Goal: Task Accomplishment & Management: Complete application form

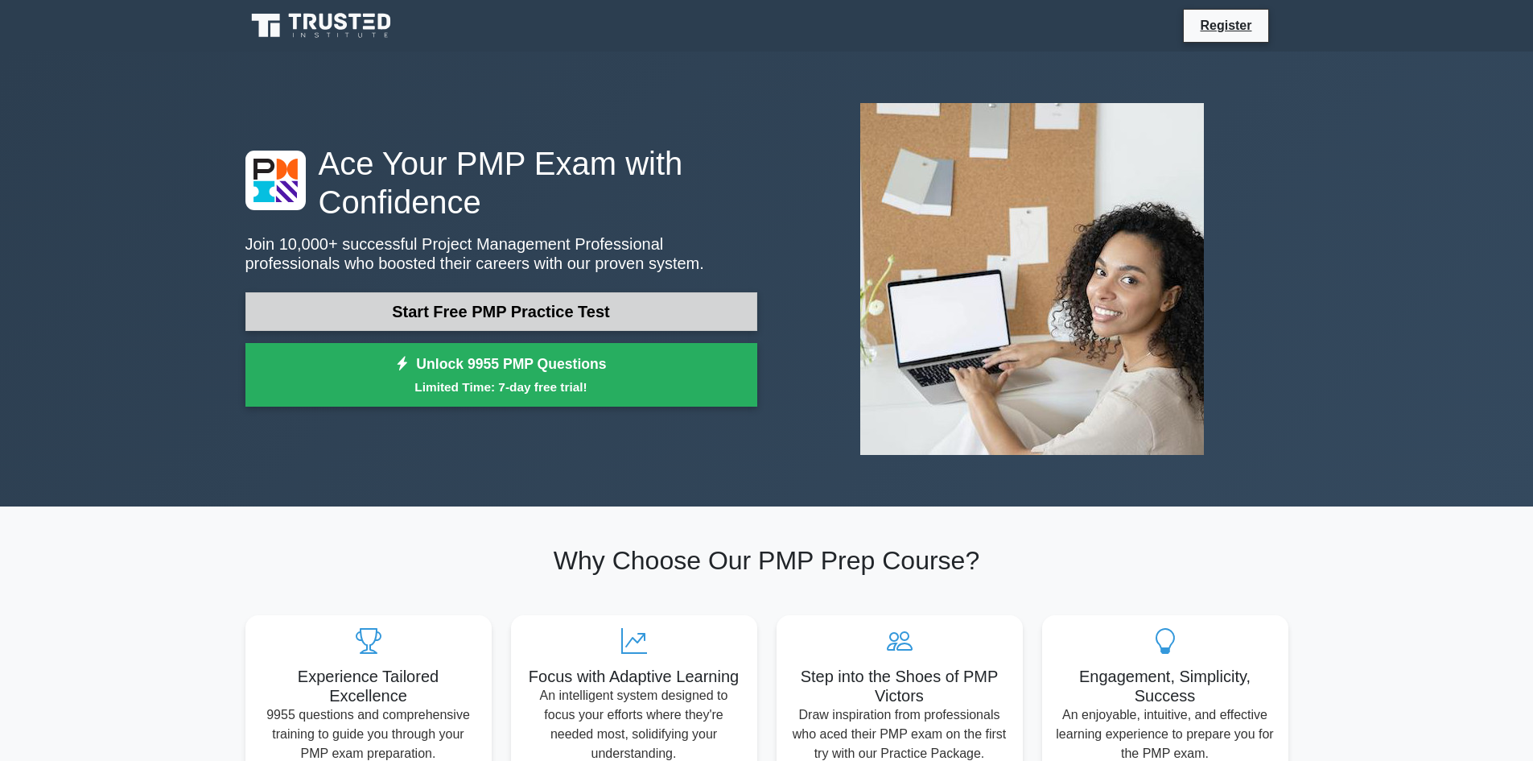
click at [610, 301] on link "Start Free PMP Practice Test" at bounding box center [502, 311] width 512 height 39
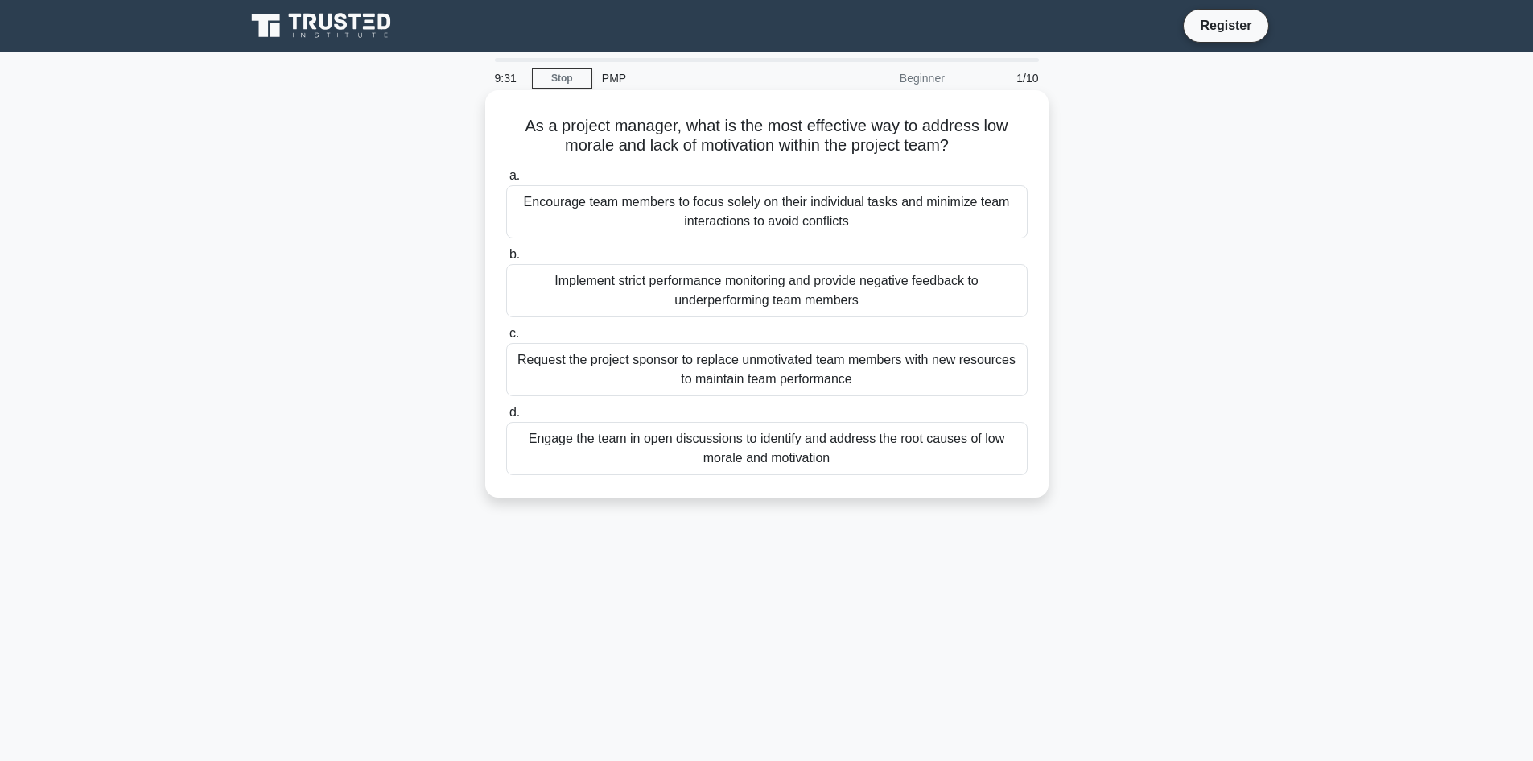
click at [530, 443] on div "Engage the team in open discussions to identify and address the root causes of …" at bounding box center [767, 448] width 522 height 53
click at [506, 418] on input "d. Engage the team in open discussions to identify and address the root causes …" at bounding box center [506, 412] width 0 height 10
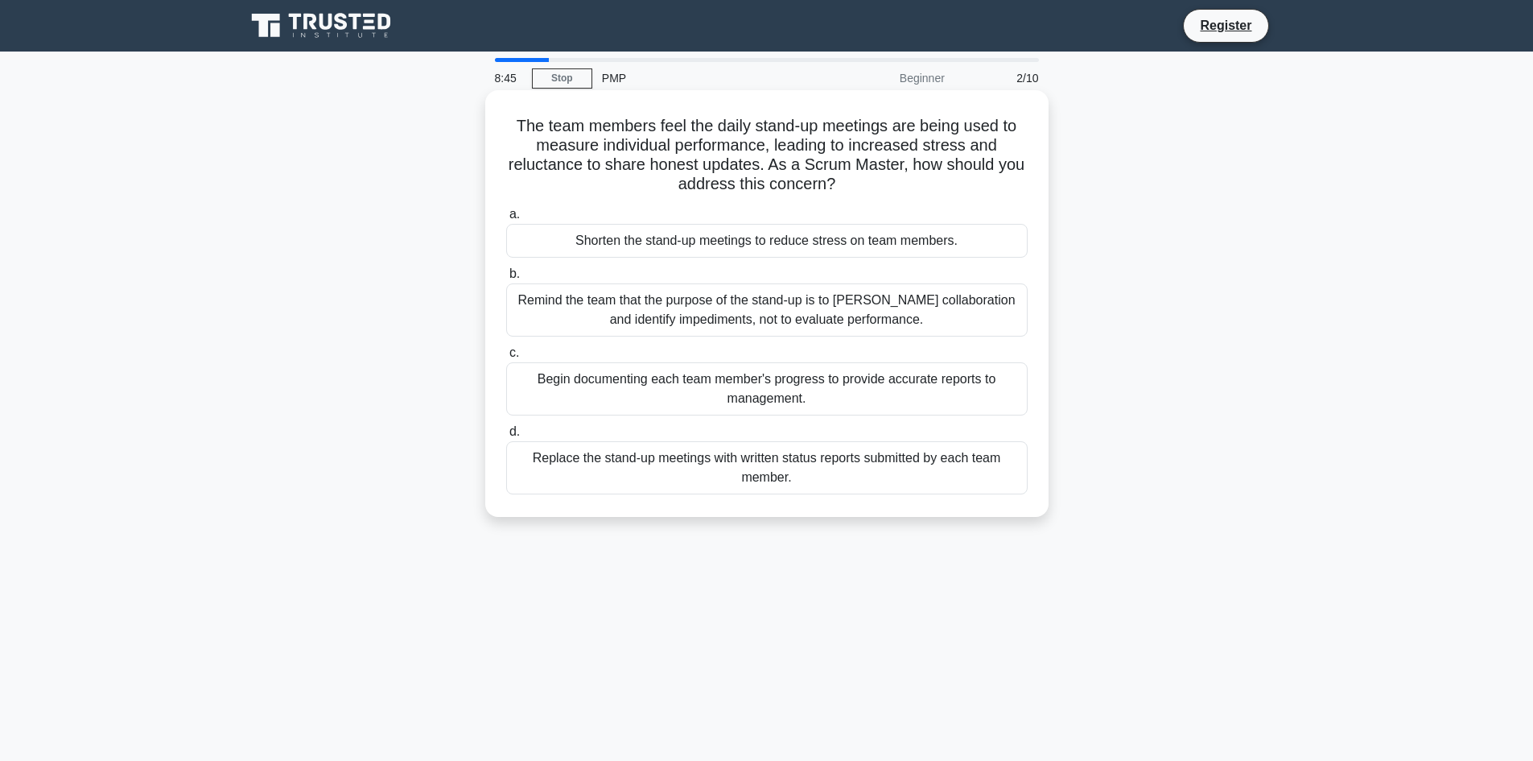
click at [533, 467] on div "Replace the stand-up meetings with written status reports submitted by each tea…" at bounding box center [767, 467] width 522 height 53
click at [506, 437] on input "d. Replace the stand-up meetings with written status reports submitted by each …" at bounding box center [506, 432] width 0 height 10
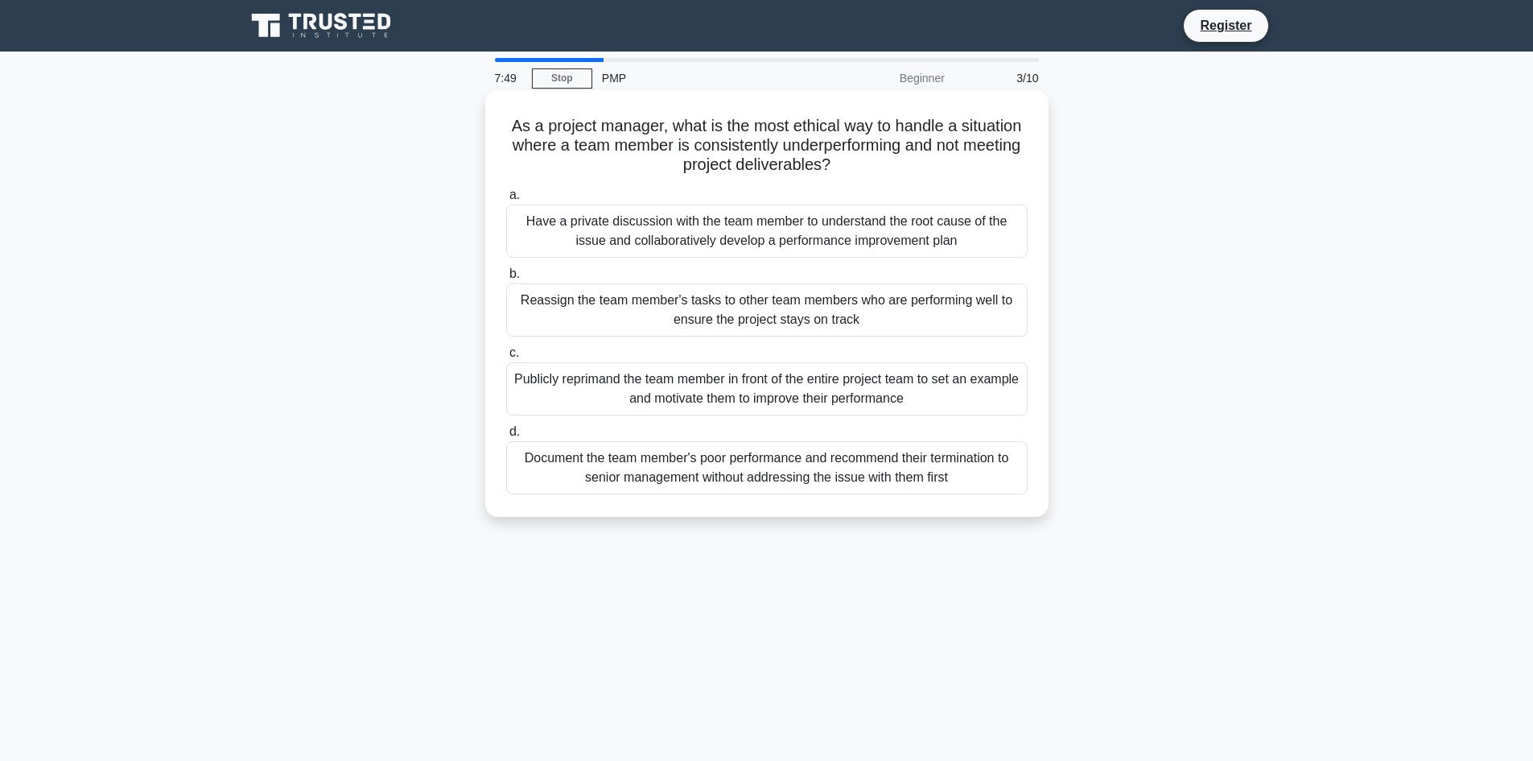
click at [538, 227] on div "Have a private discussion with the team member to understand the root cause of …" at bounding box center [767, 230] width 522 height 53
click at [506, 200] on input "a. Have a private discussion with the team member to understand the root cause …" at bounding box center [506, 195] width 0 height 10
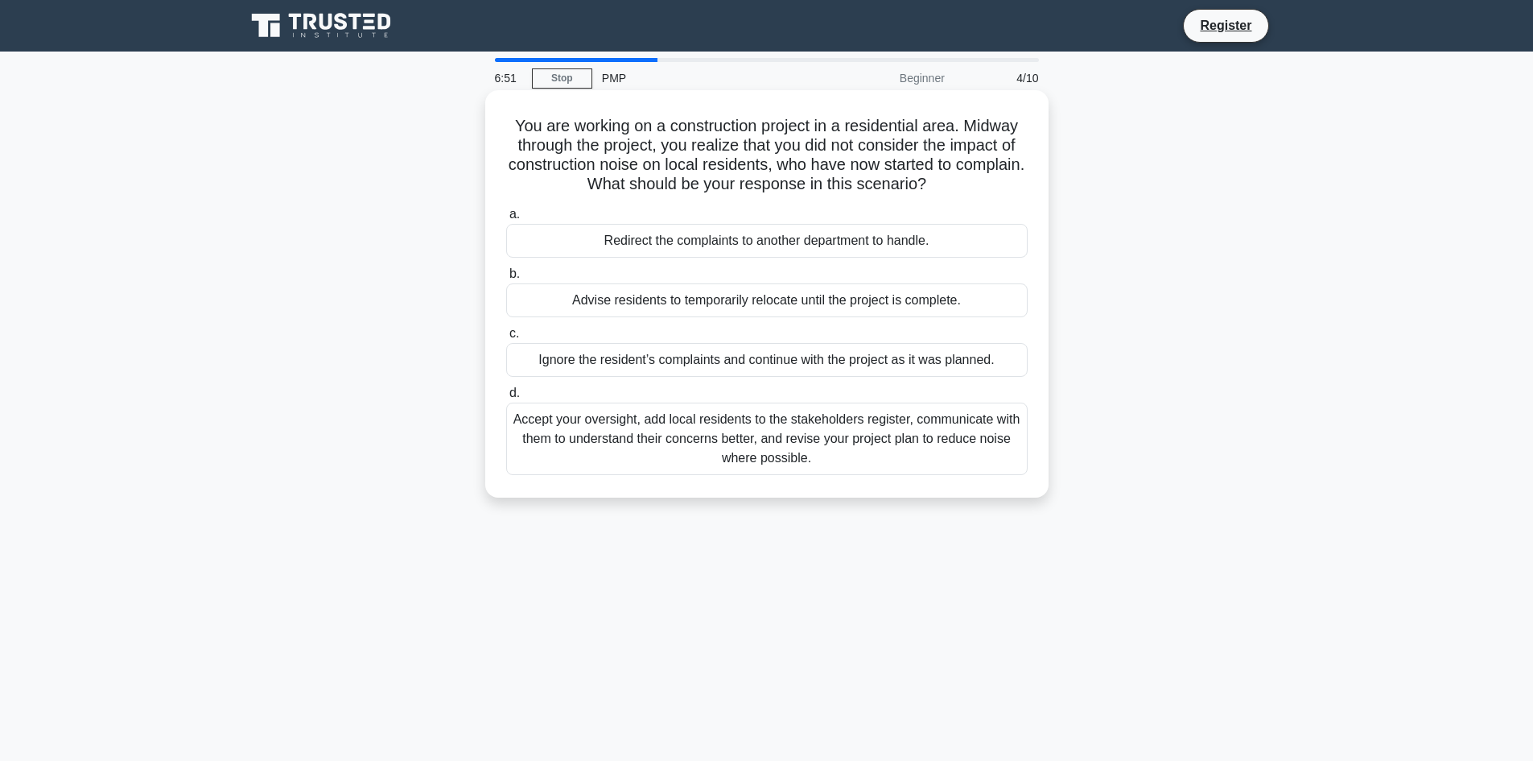
click at [555, 448] on div "Accept your oversight, add local residents to the stakeholders register, commun…" at bounding box center [767, 438] width 522 height 72
click at [506, 398] on input "d. Accept your oversight, add local residents to the stakeholders register, com…" at bounding box center [506, 393] width 0 height 10
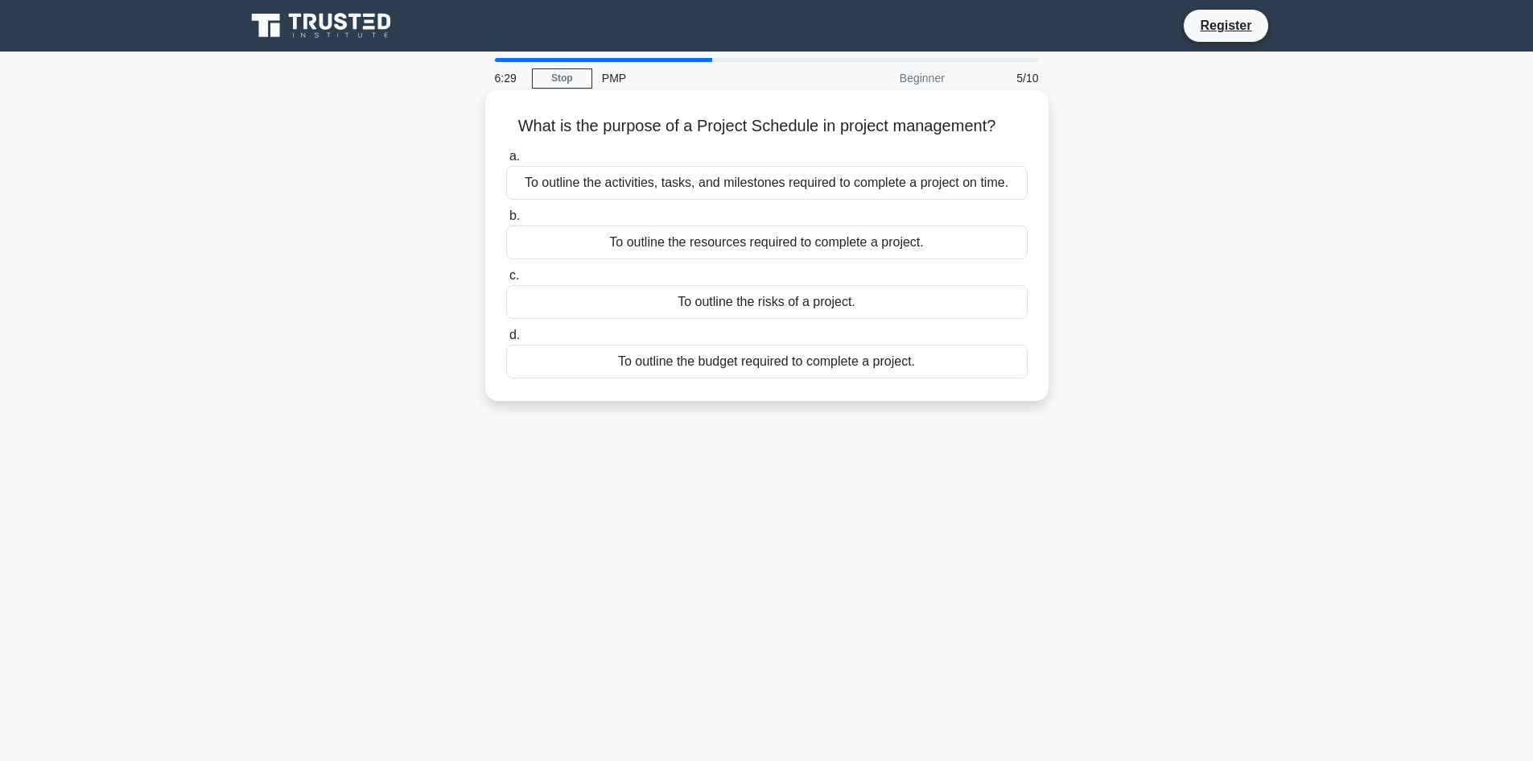
click at [551, 187] on div "To outline the activities, tasks, and milestones required to complete a project…" at bounding box center [767, 183] width 522 height 34
click at [506, 162] on input "a. To outline the activities, tasks, and milestones required to complete a proj…" at bounding box center [506, 156] width 0 height 10
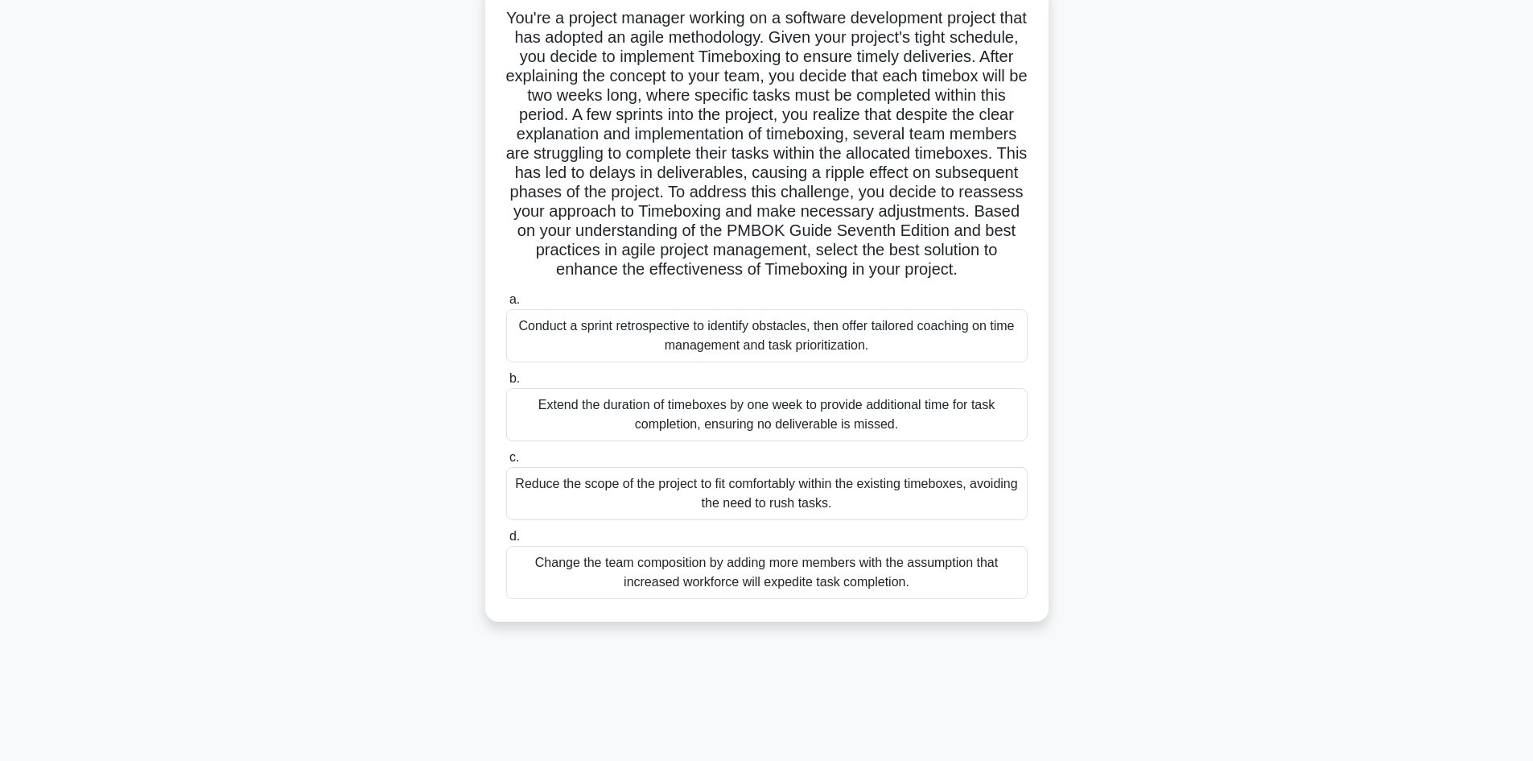
scroll to position [109, 0]
click at [575, 585] on div "Change the team composition by adding more members with the assumption that inc…" at bounding box center [767, 571] width 522 height 53
click at [506, 541] on input "d. Change the team composition by adding more members with the assumption that …" at bounding box center [506, 535] width 0 height 10
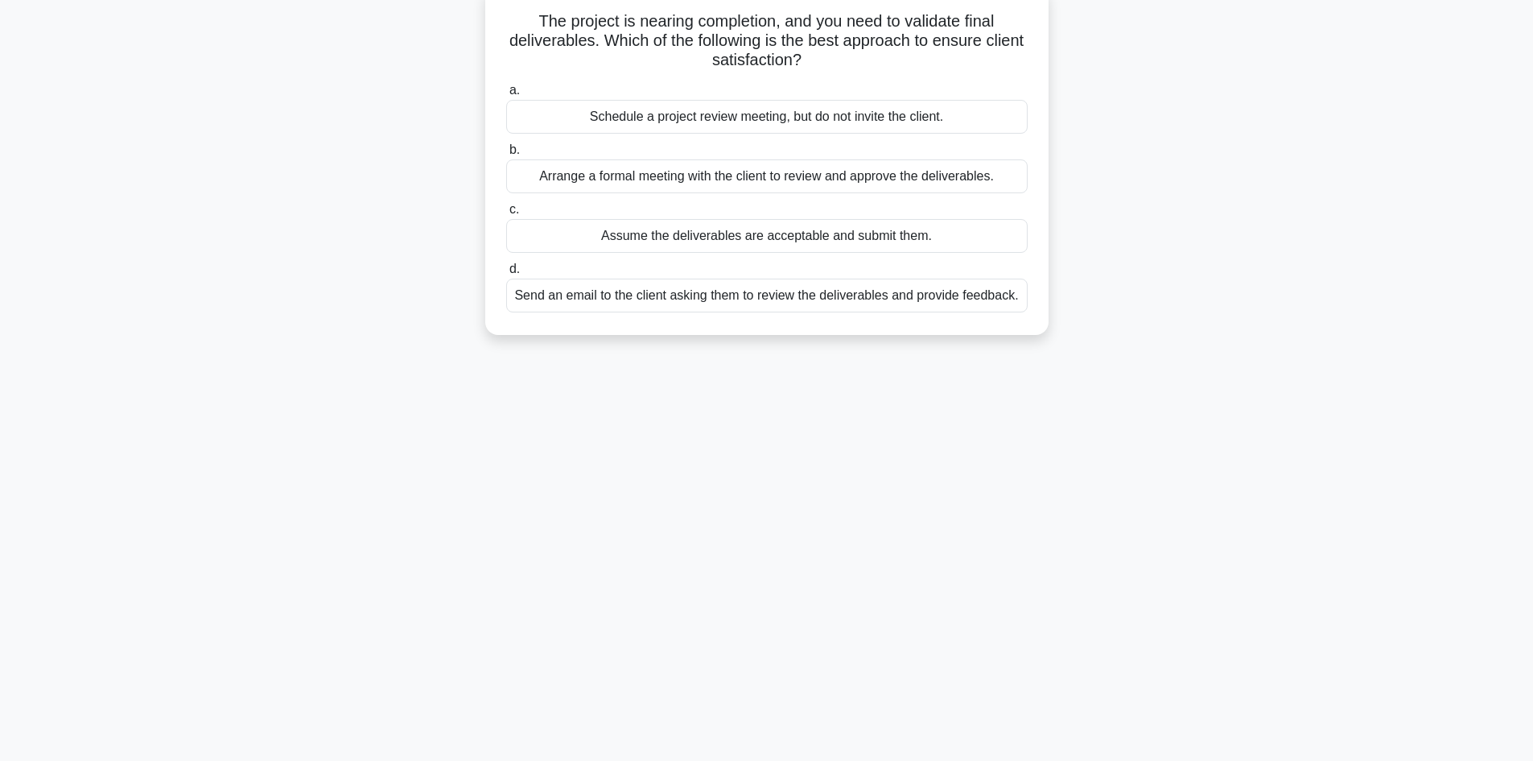
scroll to position [0, 0]
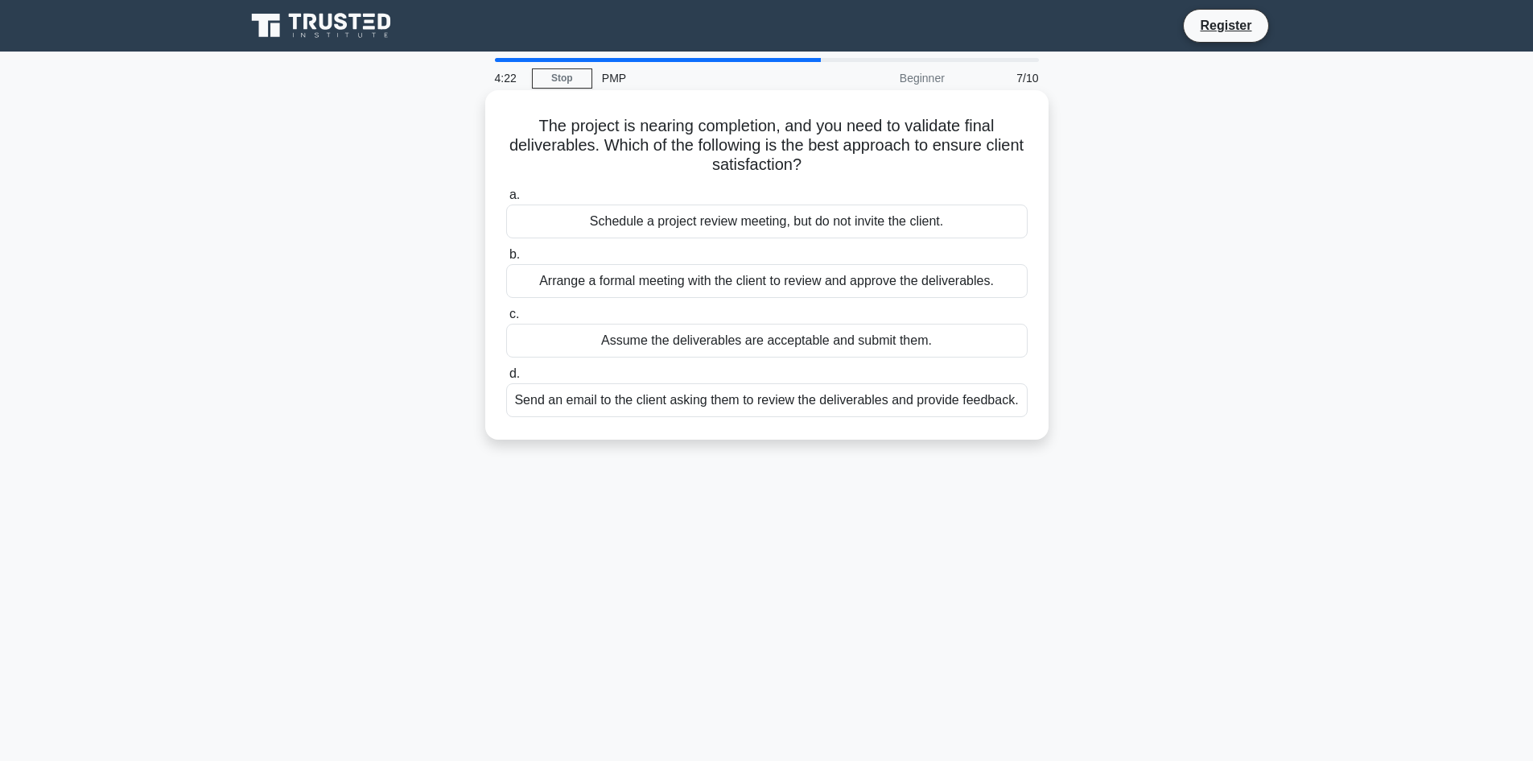
click at [555, 283] on div "Arrange a formal meeting with the client to review and approve the deliverables." at bounding box center [767, 281] width 522 height 34
click at [506, 260] on input "b. Arrange a formal meeting with the client to review and approve the deliverab…" at bounding box center [506, 255] width 0 height 10
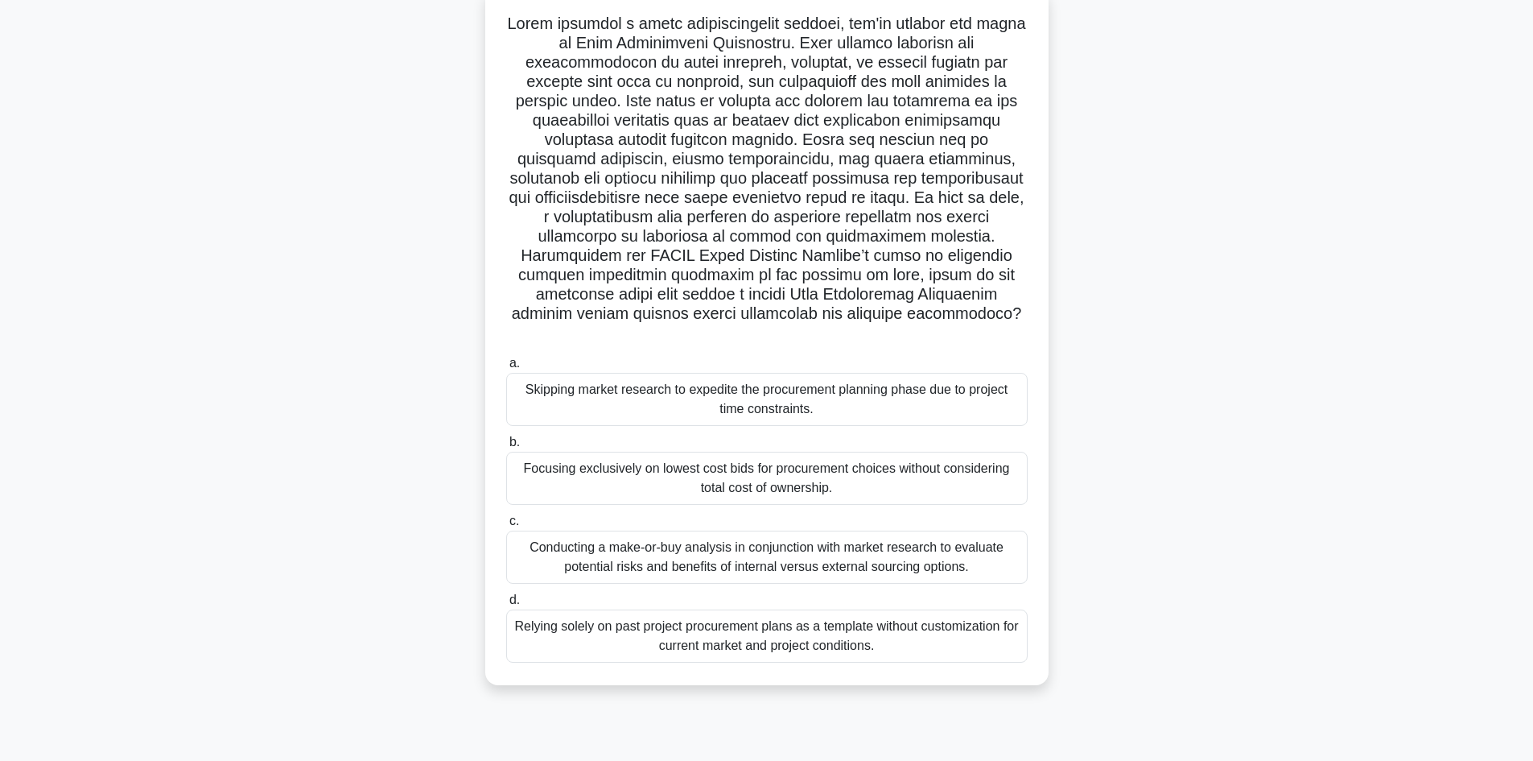
scroll to position [109, 0]
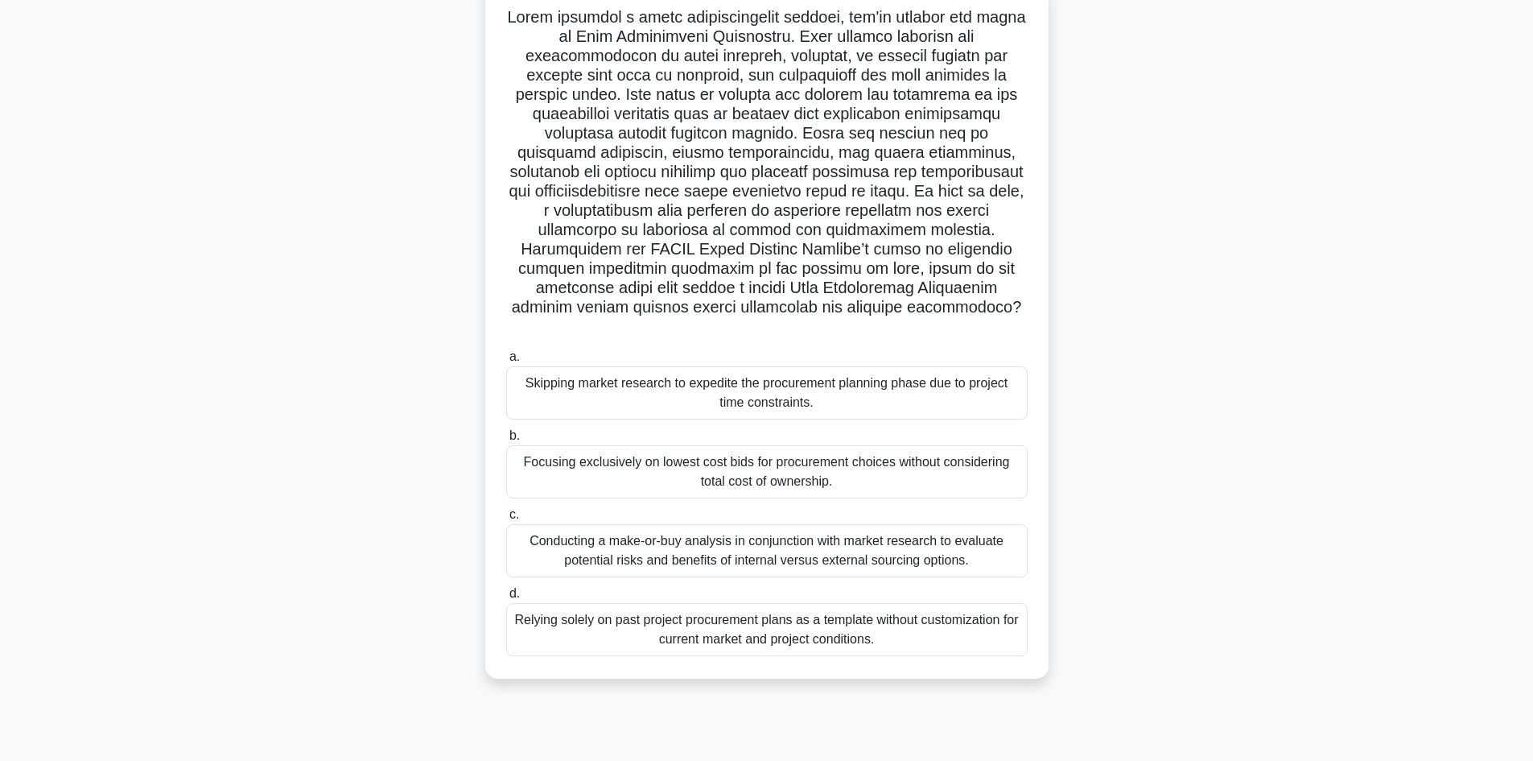
click at [543, 540] on div "Conducting a make-or-buy analysis in conjunction with market research to evalua…" at bounding box center [767, 550] width 522 height 53
click at [506, 520] on input "c. Conducting a make-or-buy analysis in conjunction with market research to eva…" at bounding box center [506, 515] width 0 height 10
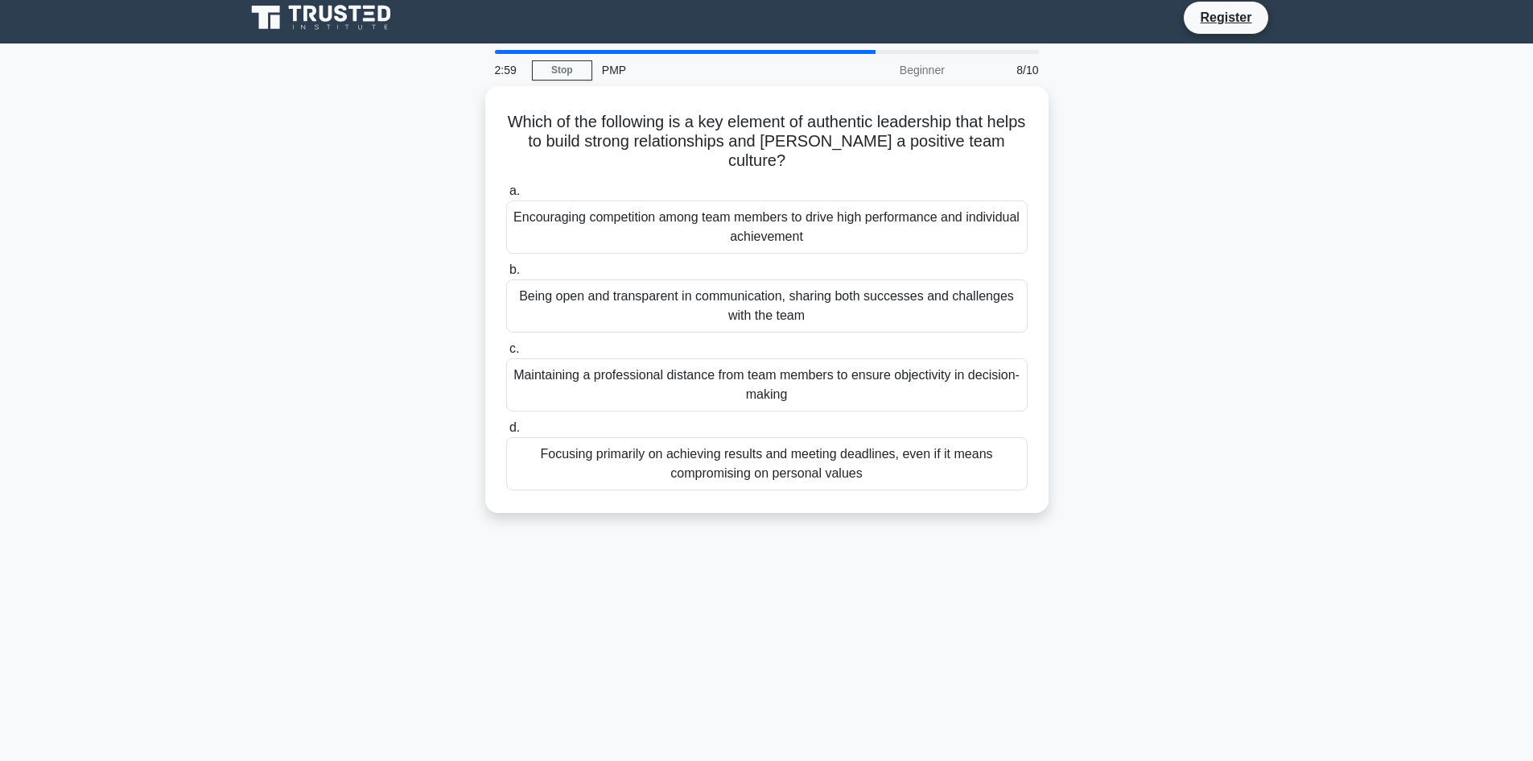
scroll to position [0, 0]
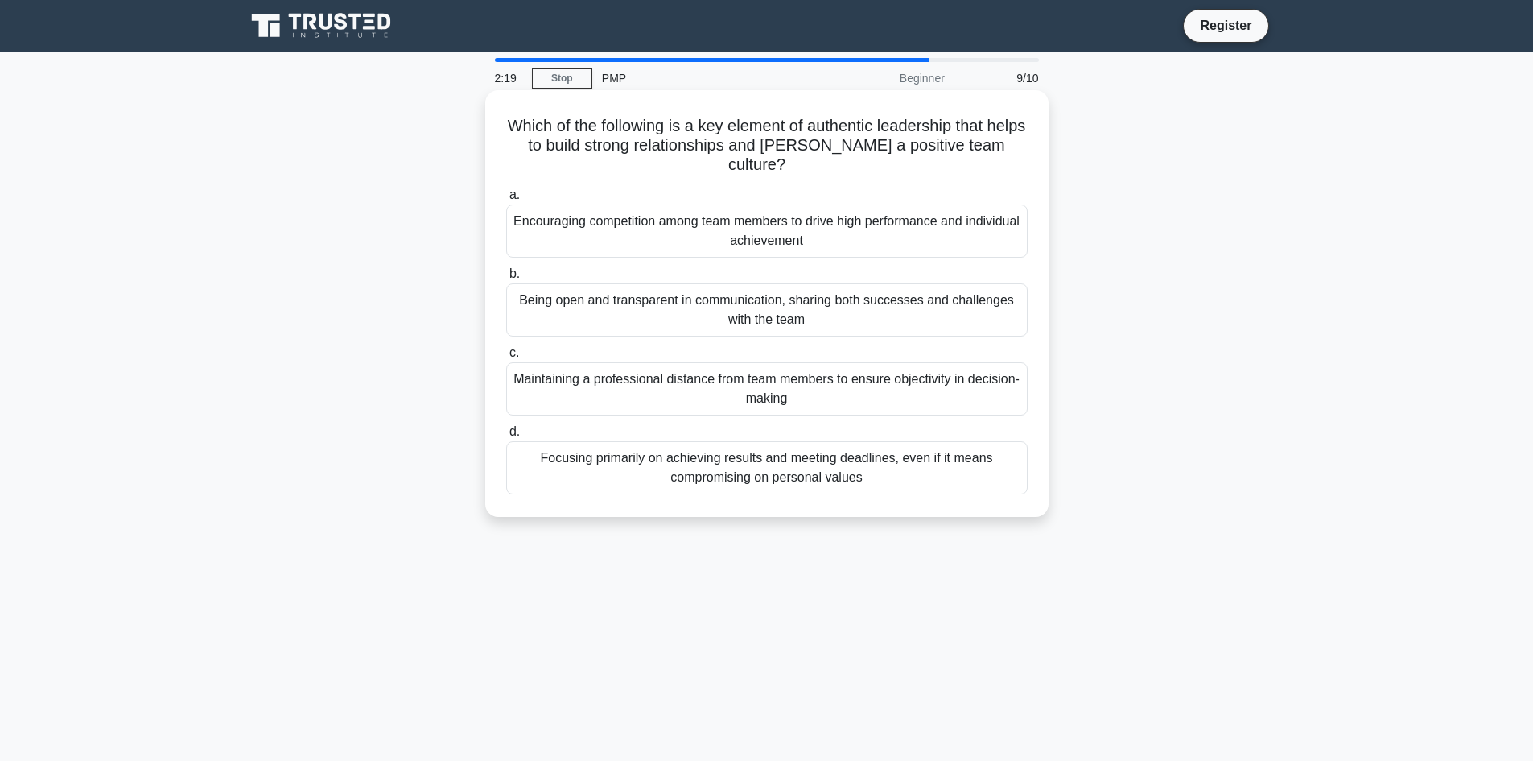
click at [559, 309] on div "Being open and transparent in communication, sharing both successes and challen…" at bounding box center [767, 309] width 522 height 53
click at [506, 279] on input "b. Being open and transparent in communication, sharing both successes and chal…" at bounding box center [506, 274] width 0 height 10
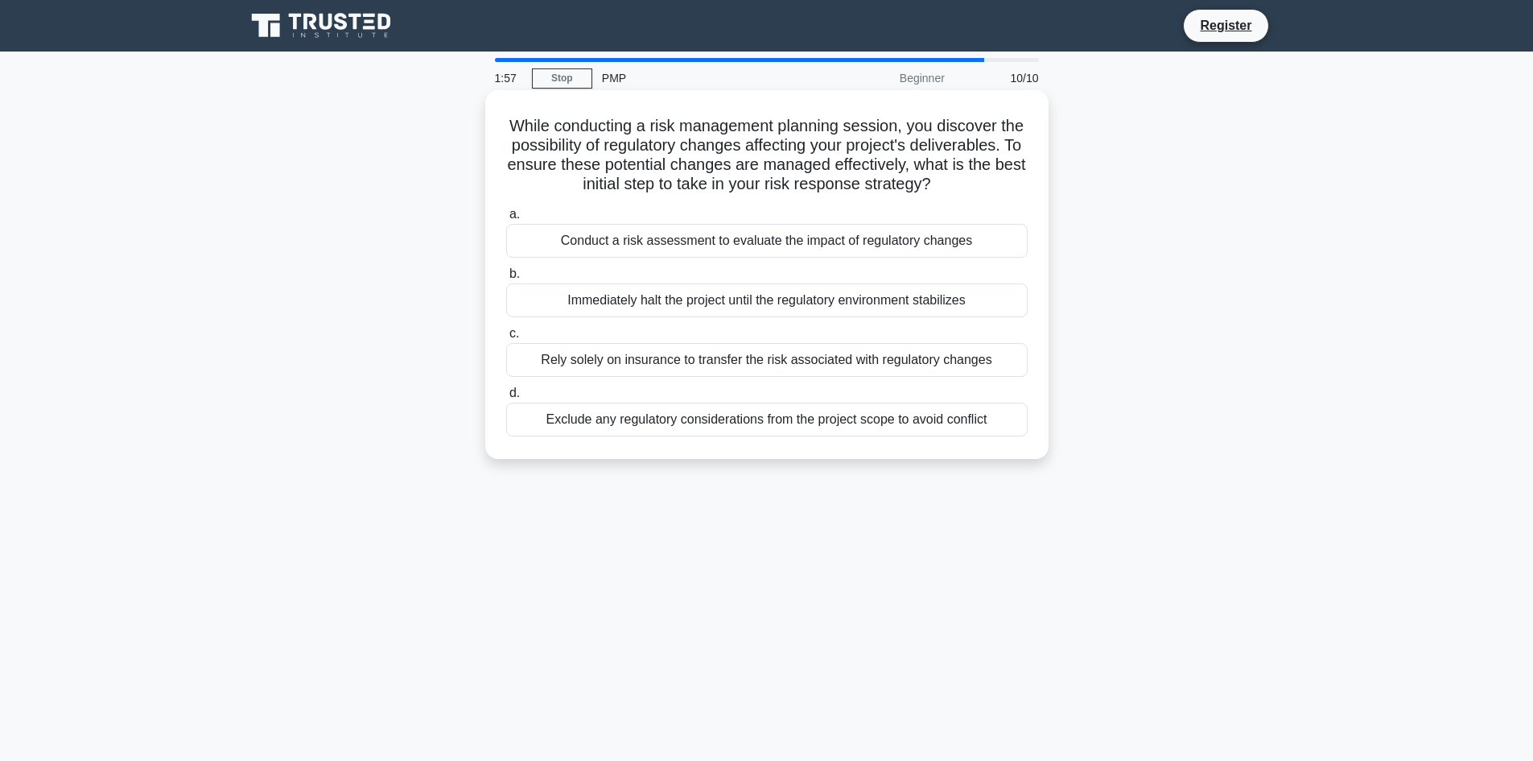
click at [553, 258] on div "Conduct a risk assessment to evaluate the impact of regulatory changes" at bounding box center [767, 241] width 522 height 34
click at [506, 220] on input "a. Conduct a risk assessment to evaluate the impact of regulatory changes" at bounding box center [506, 214] width 0 height 10
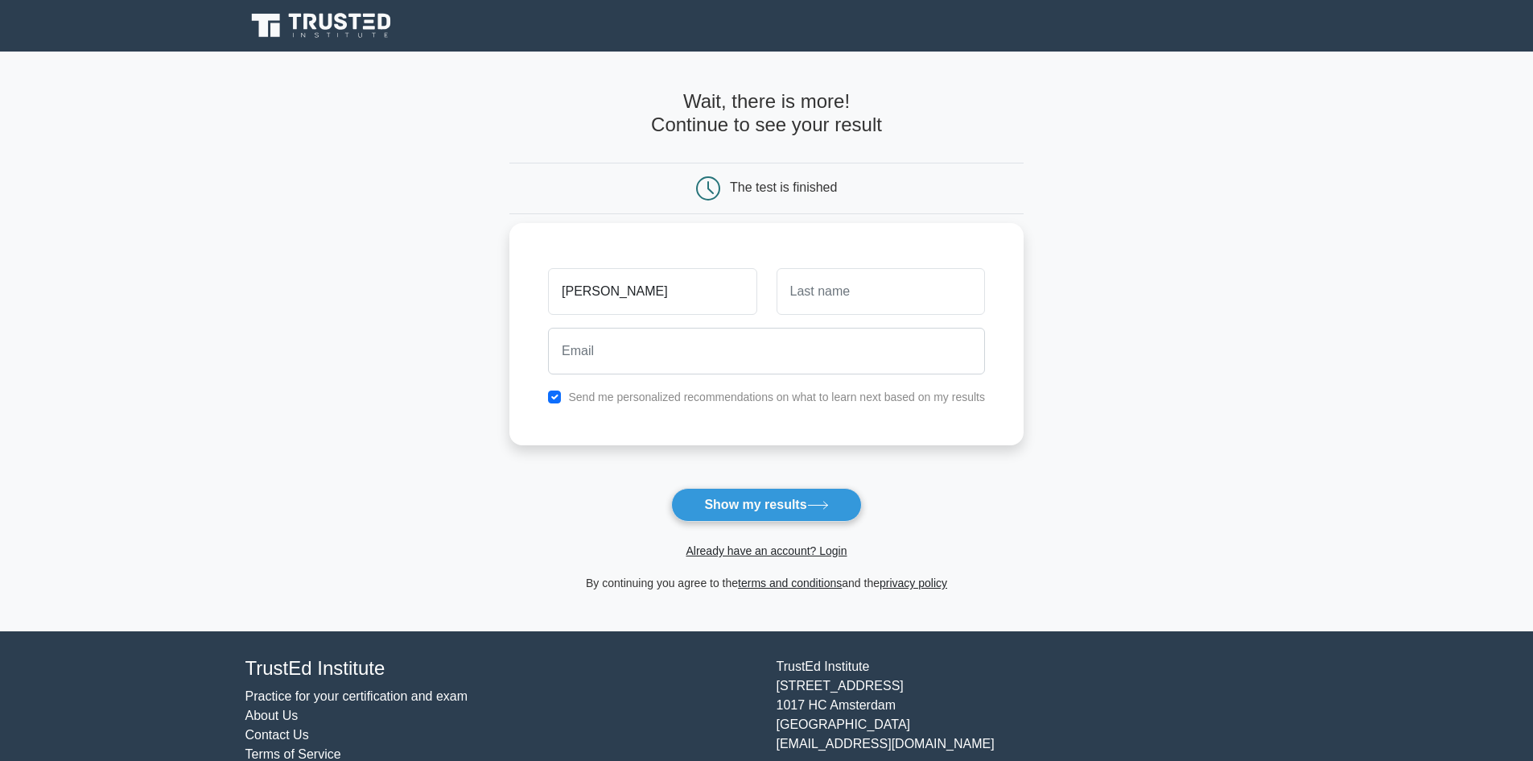
click at [612, 295] on input "[PERSON_NAME]" at bounding box center [652, 291] width 208 height 47
type input "g"
type input "[PERSON_NAME]"
click at [811, 299] on input "text" at bounding box center [881, 291] width 208 height 47
type input "[PERSON_NAME]"
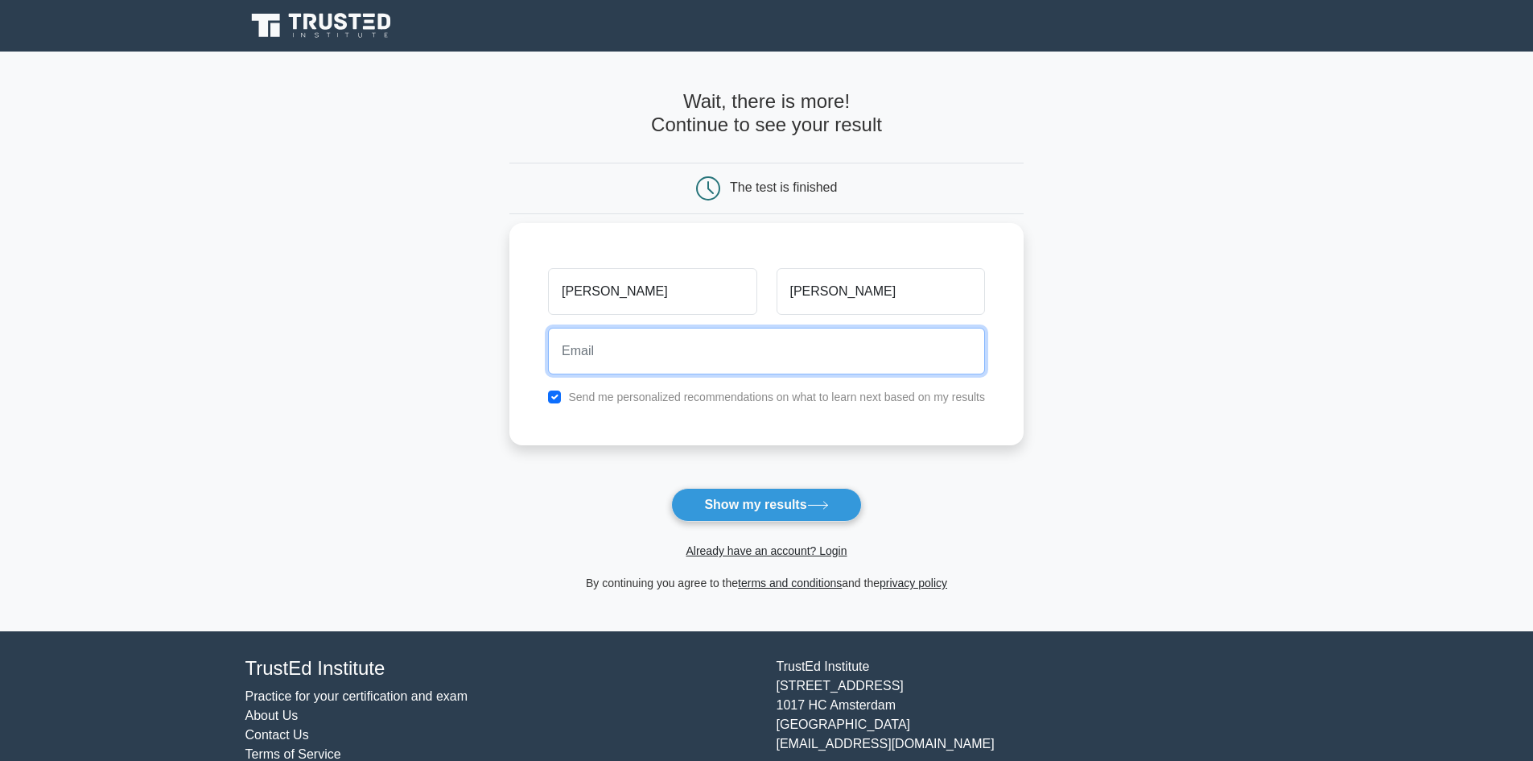
click at [677, 343] on input "email" at bounding box center [766, 351] width 437 height 47
type input "[EMAIL_ADDRESS][DOMAIN_NAME]"
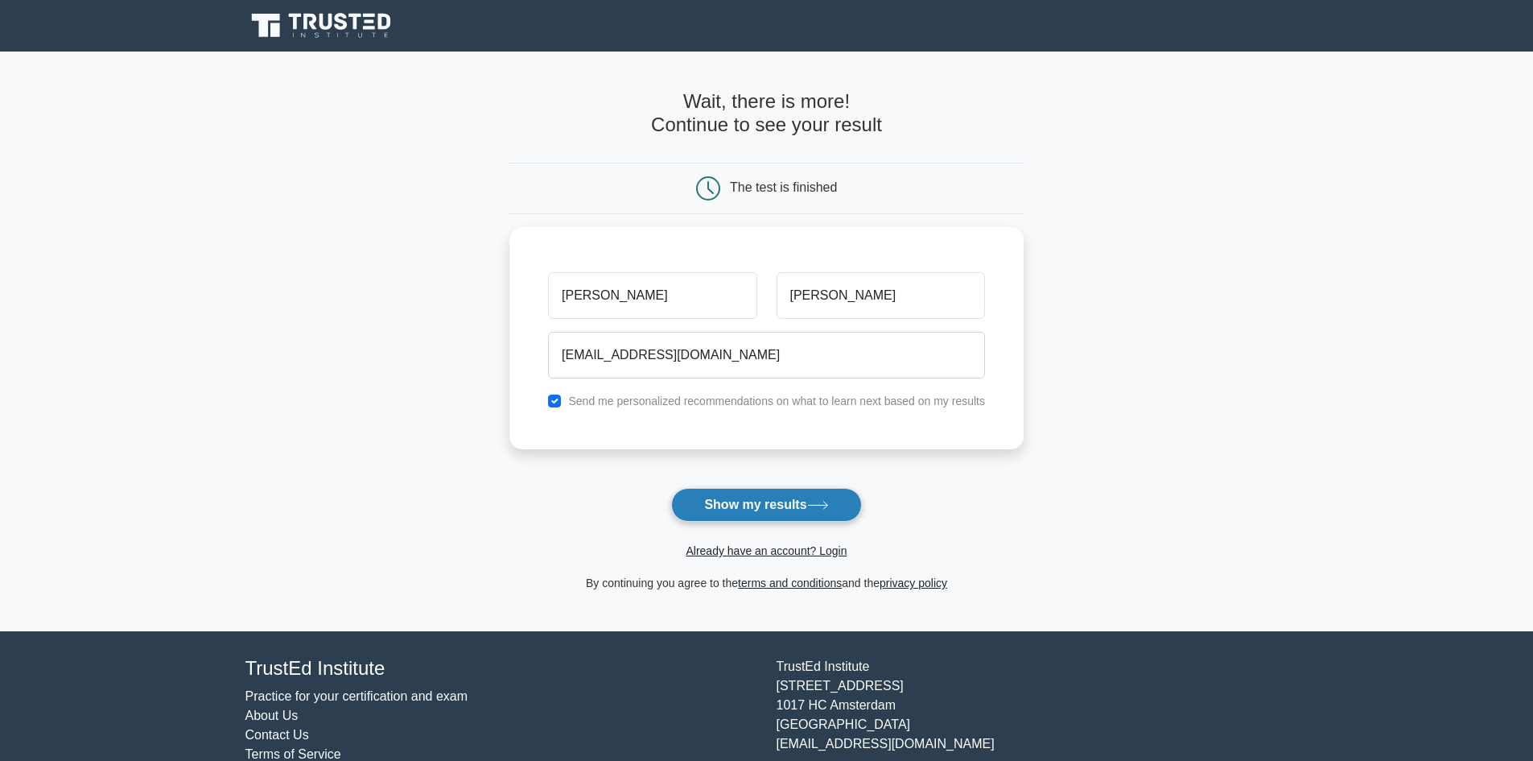
click at [768, 497] on button "Show my results" at bounding box center [766, 505] width 190 height 34
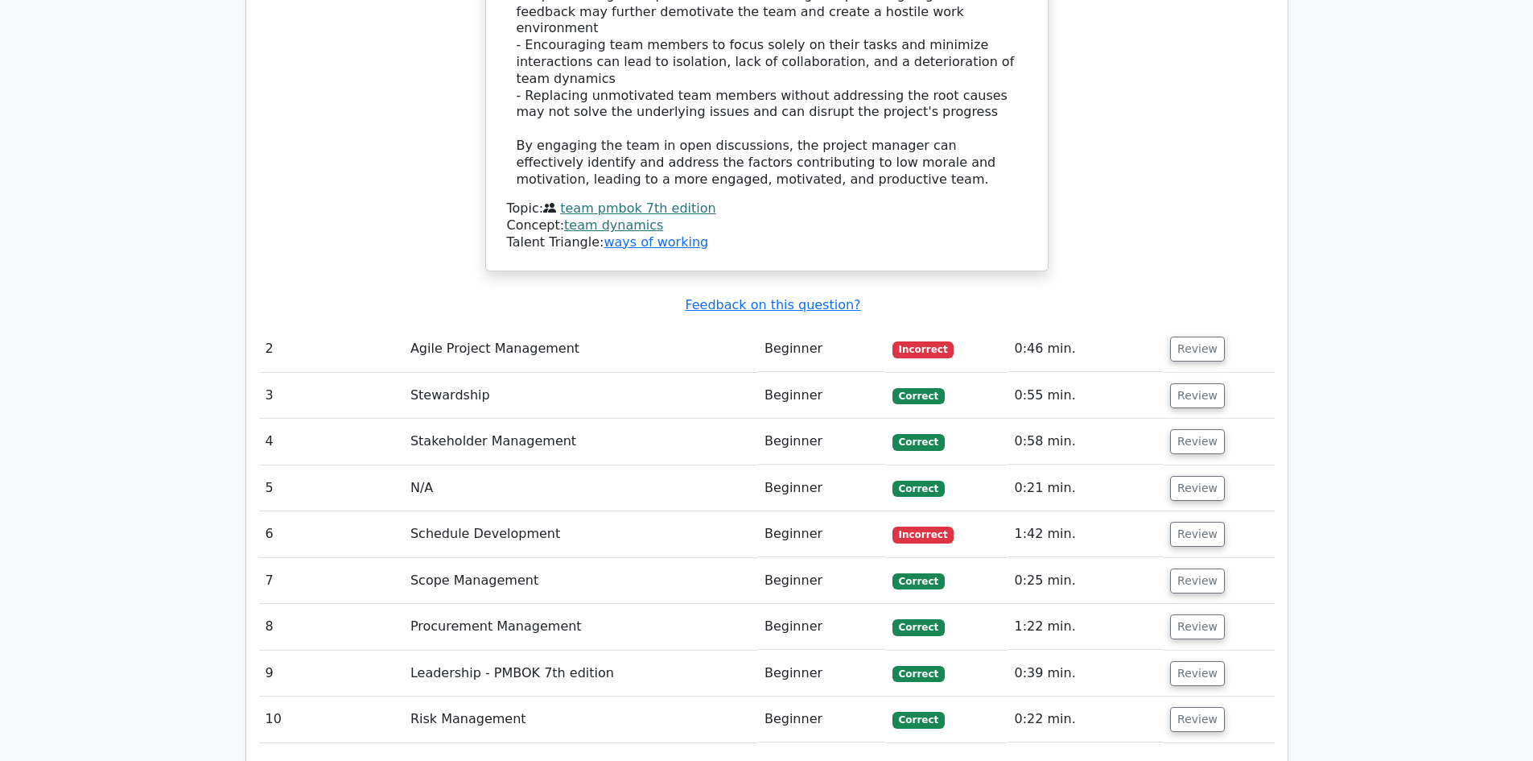
scroll to position [2334, 0]
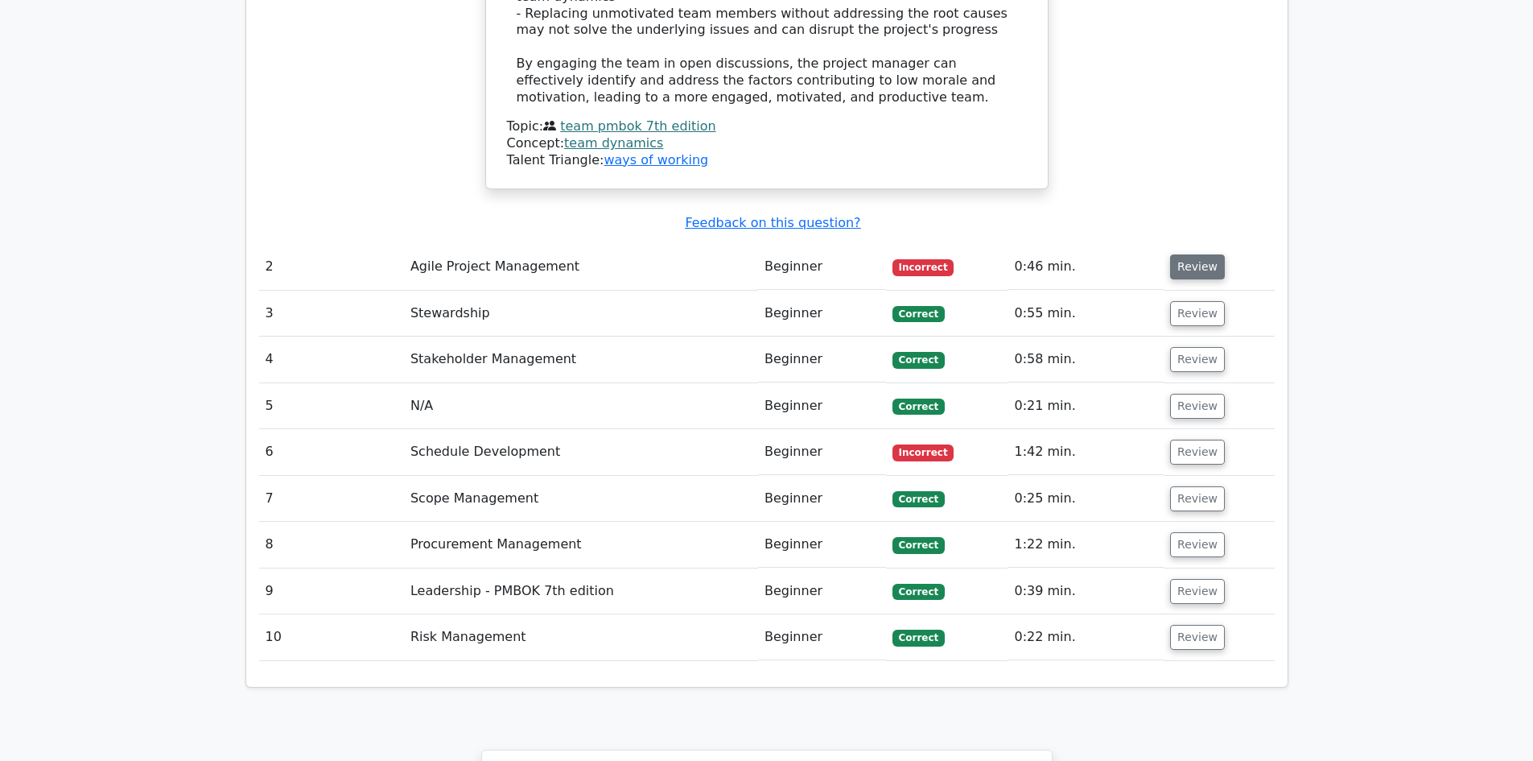
click at [1181, 254] on button "Review" at bounding box center [1197, 266] width 55 height 25
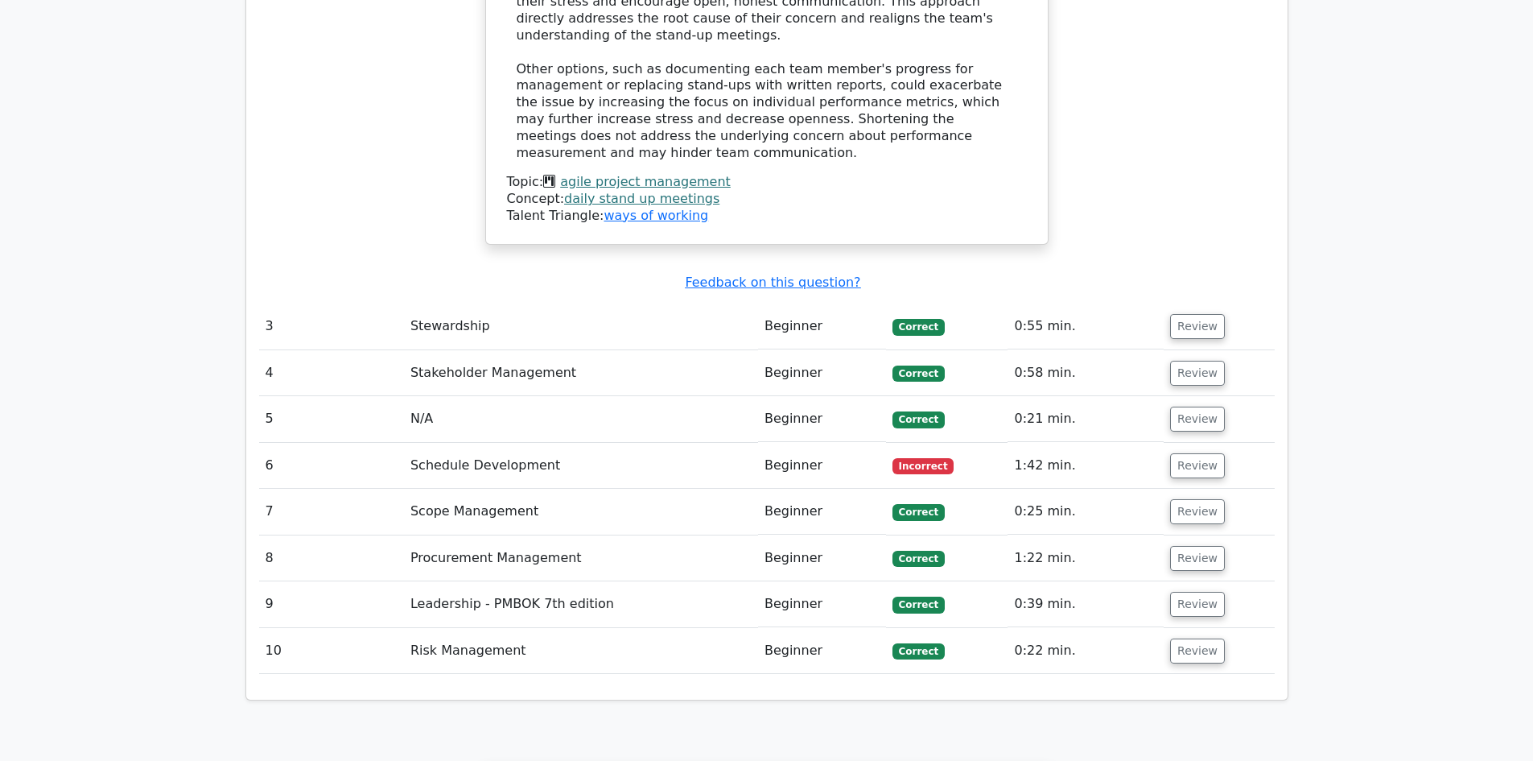
scroll to position [3220, 0]
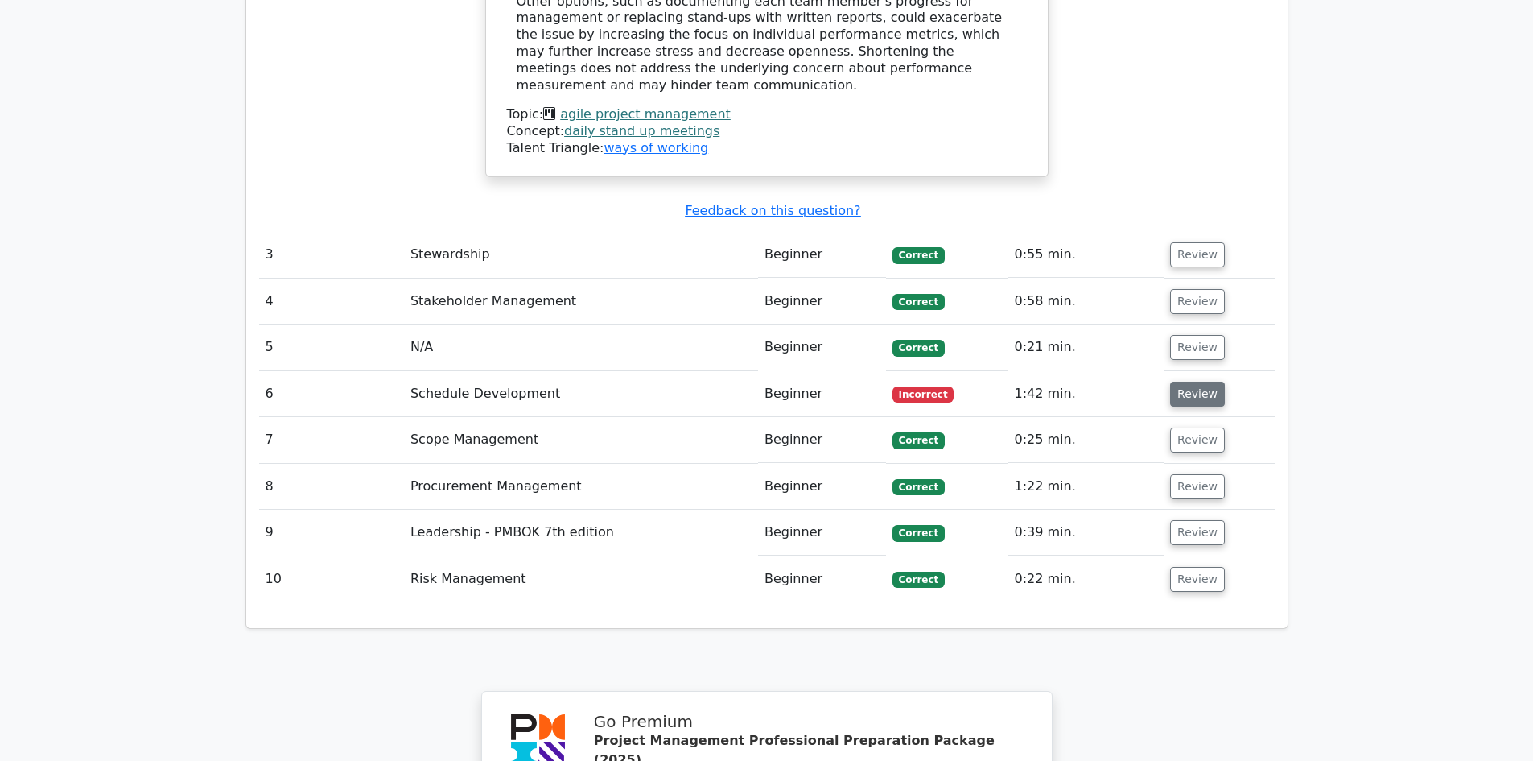
click at [1186, 382] on button "Review" at bounding box center [1197, 394] width 55 height 25
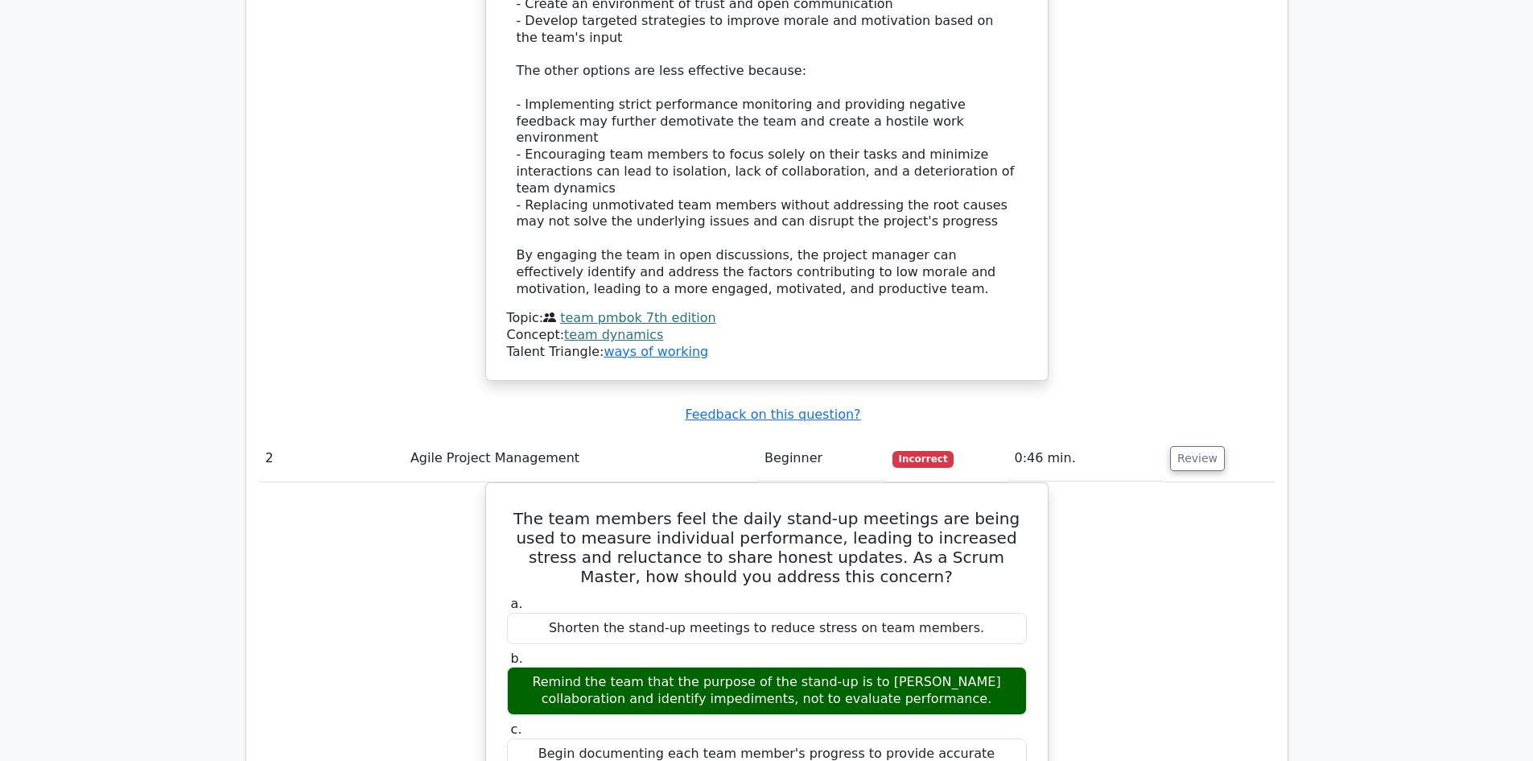
scroll to position [1924, 0]
